Goal: Entertainment & Leisure: Consume media (video, audio)

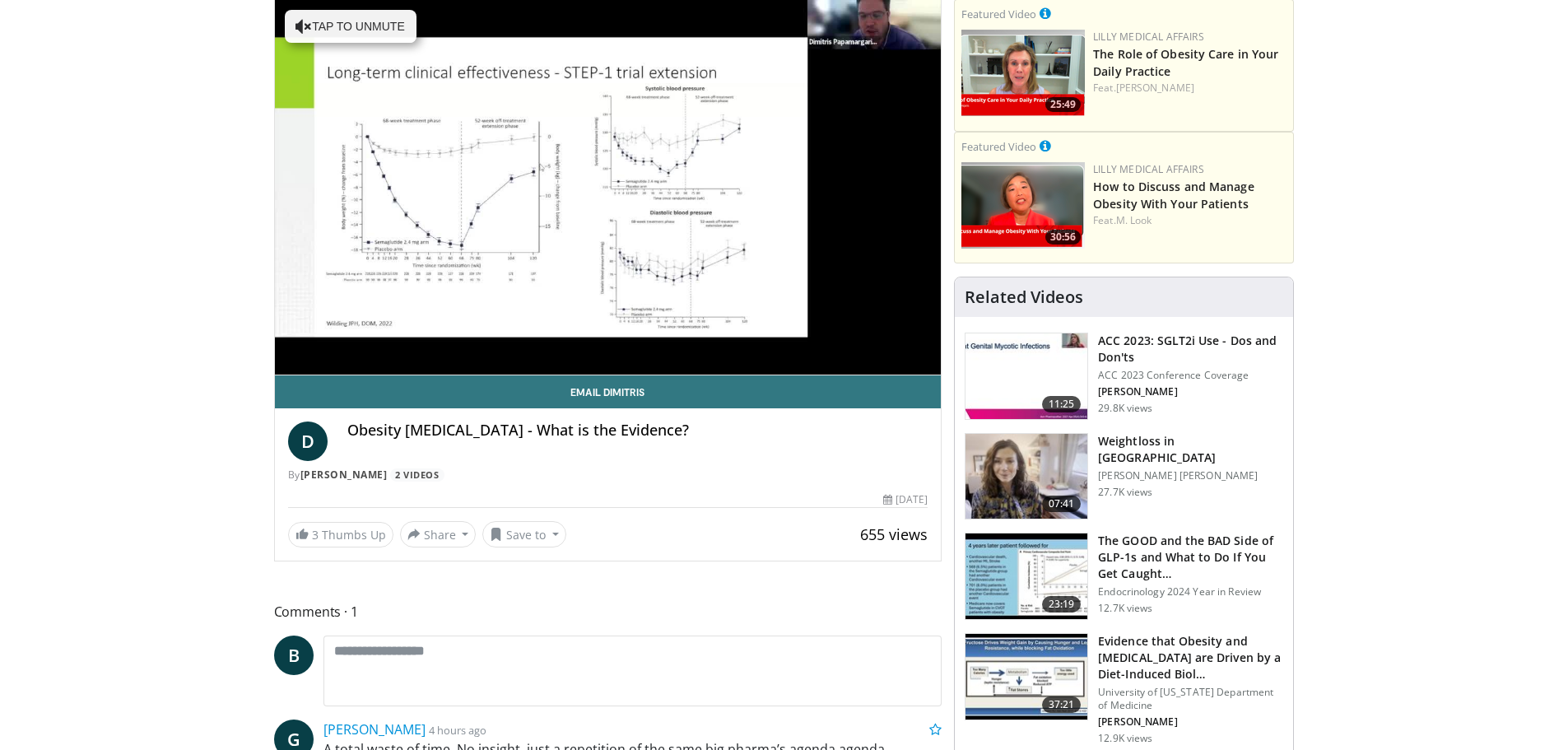
scroll to position [165, 0]
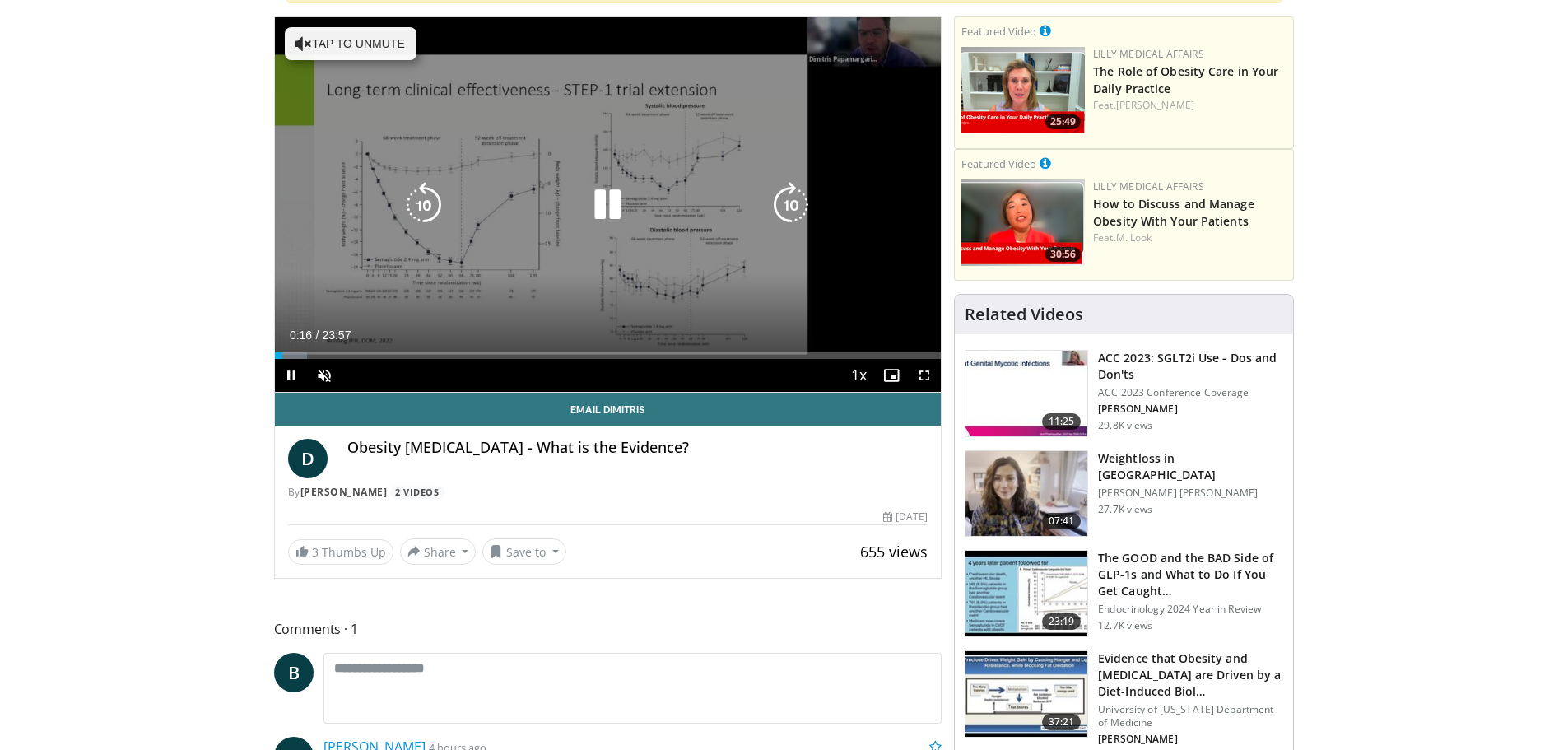
click at [601, 209] on icon "Video Player" at bounding box center [608, 206] width 47 height 47
click at [602, 209] on icon "Video Player" at bounding box center [608, 206] width 47 height 47
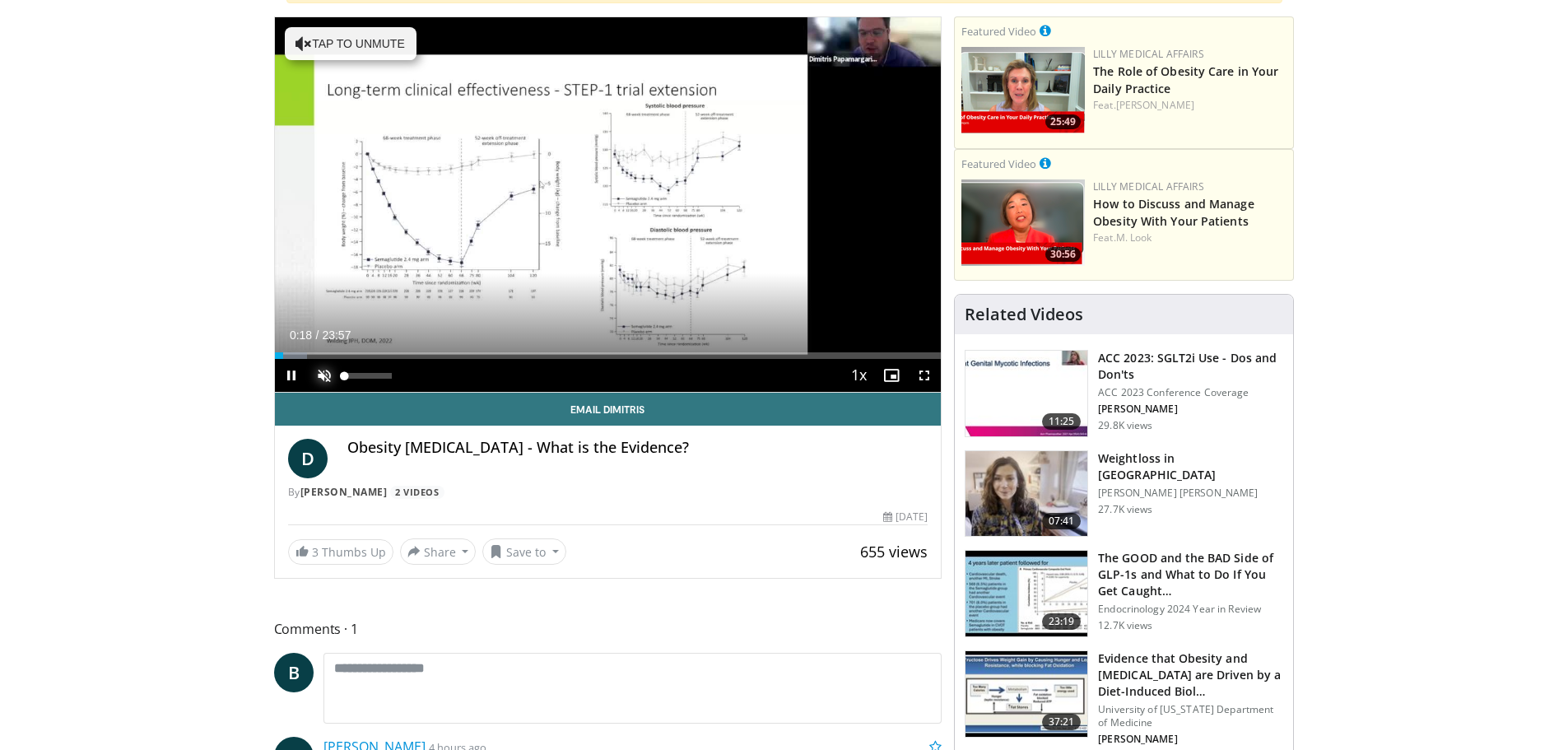
click at [324, 376] on span "Video Player" at bounding box center [324, 375] width 33 height 33
click at [383, 375] on div "Current Time 0:26 / Duration 23:57 Pause Skip Backward Skip Forward Mute 0% Loa…" at bounding box center [609, 375] width 667 height 33
click at [457, 368] on div "Current Time 0:34 / Duration 23:57 Pause Skip Backward Skip Forward Mute 0% Loa…" at bounding box center [609, 375] width 667 height 33
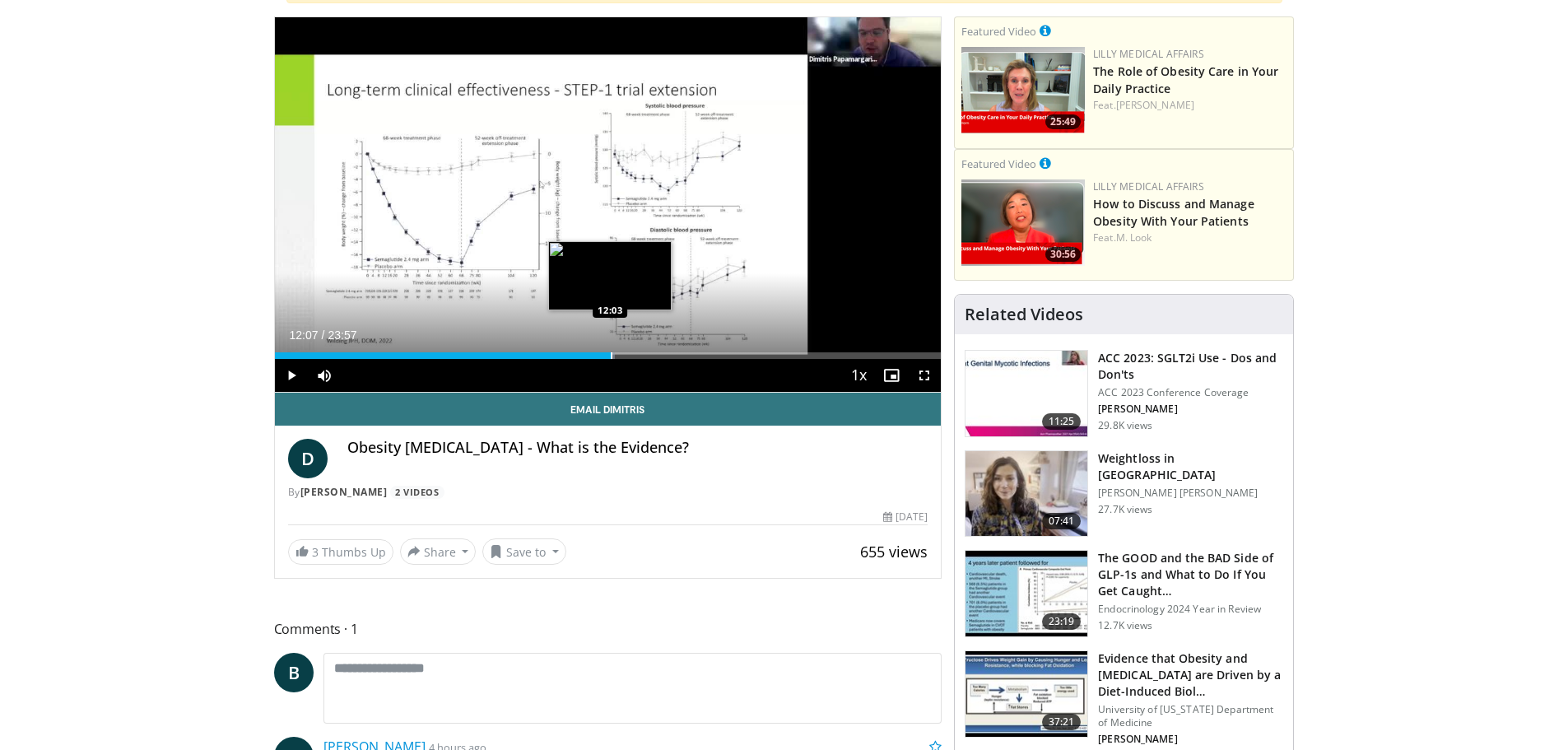
drag, startPoint x: 463, startPoint y: 351, endPoint x: 612, endPoint y: 349, distance: 149.0
click at [612, 349] on div "Loaded : 51.08% 12:07 12:03" at bounding box center [609, 351] width 667 height 16
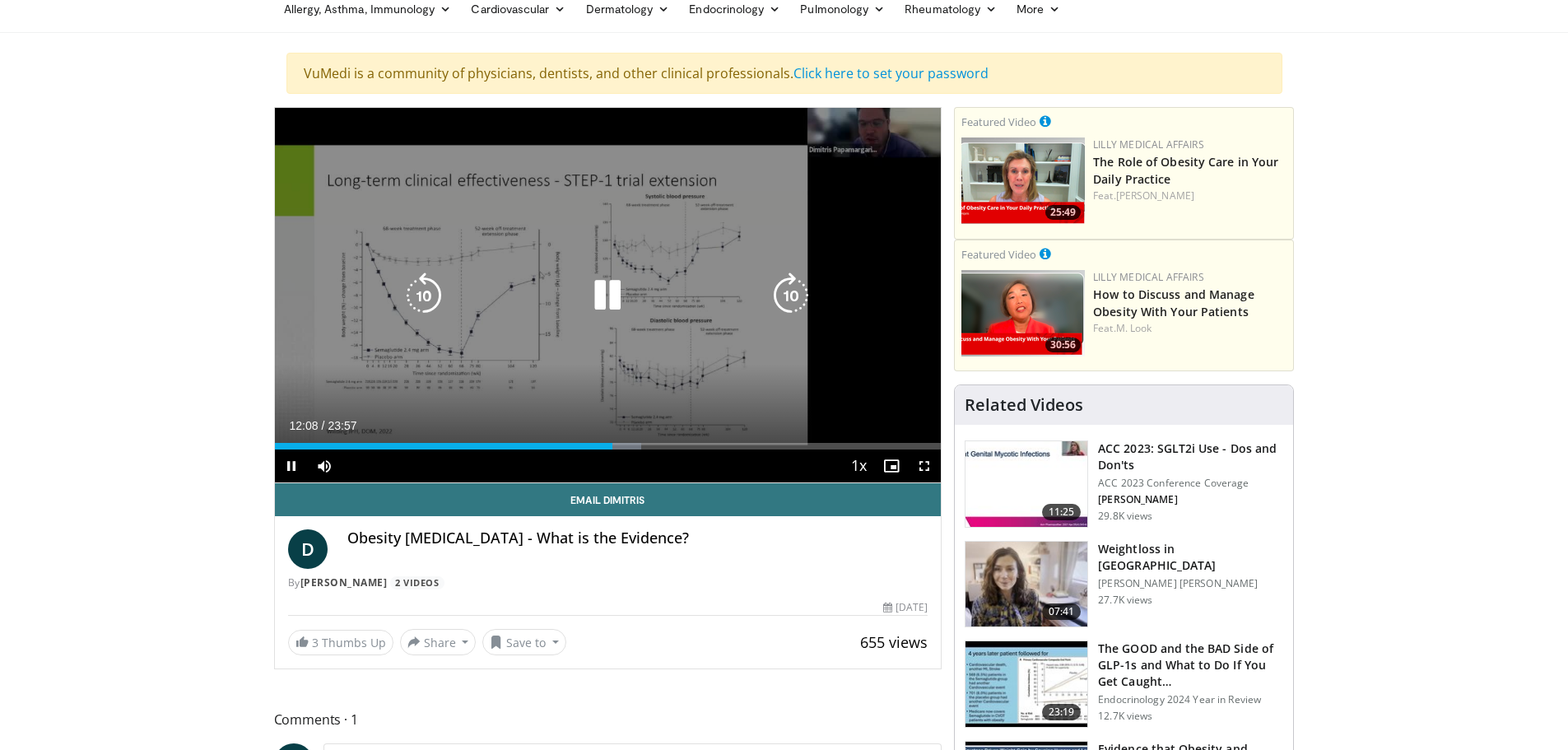
scroll to position [0, 0]
